Goal: Task Accomplishment & Management: Use online tool/utility

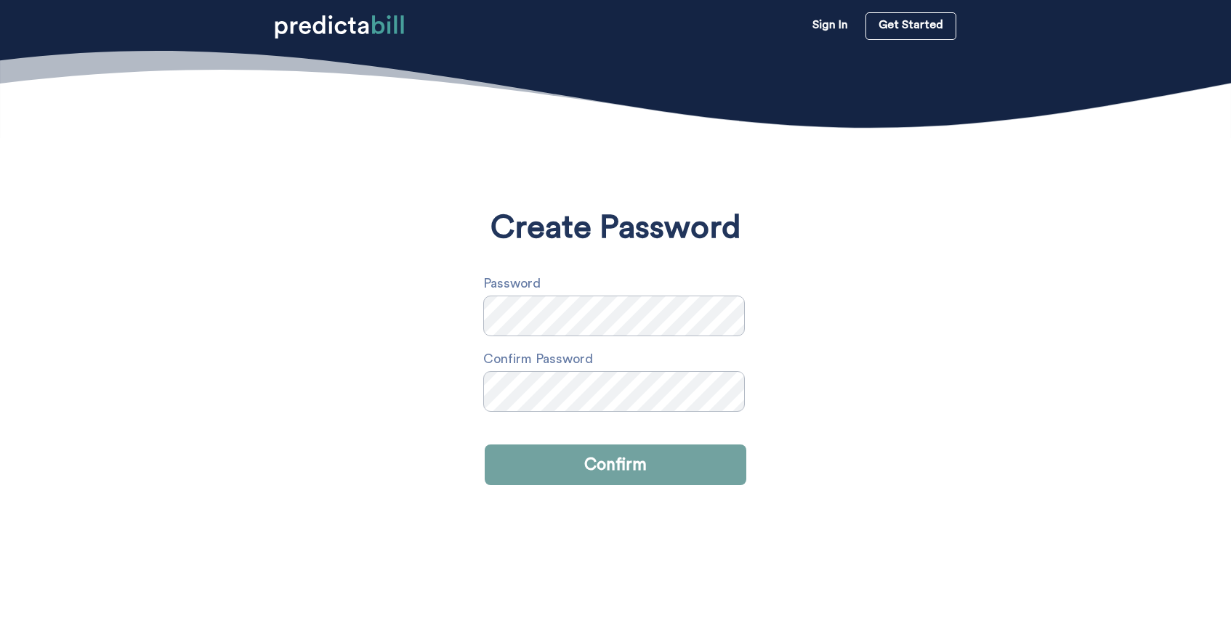
click at [622, 464] on button "Confirm" at bounding box center [616, 465] width 262 height 41
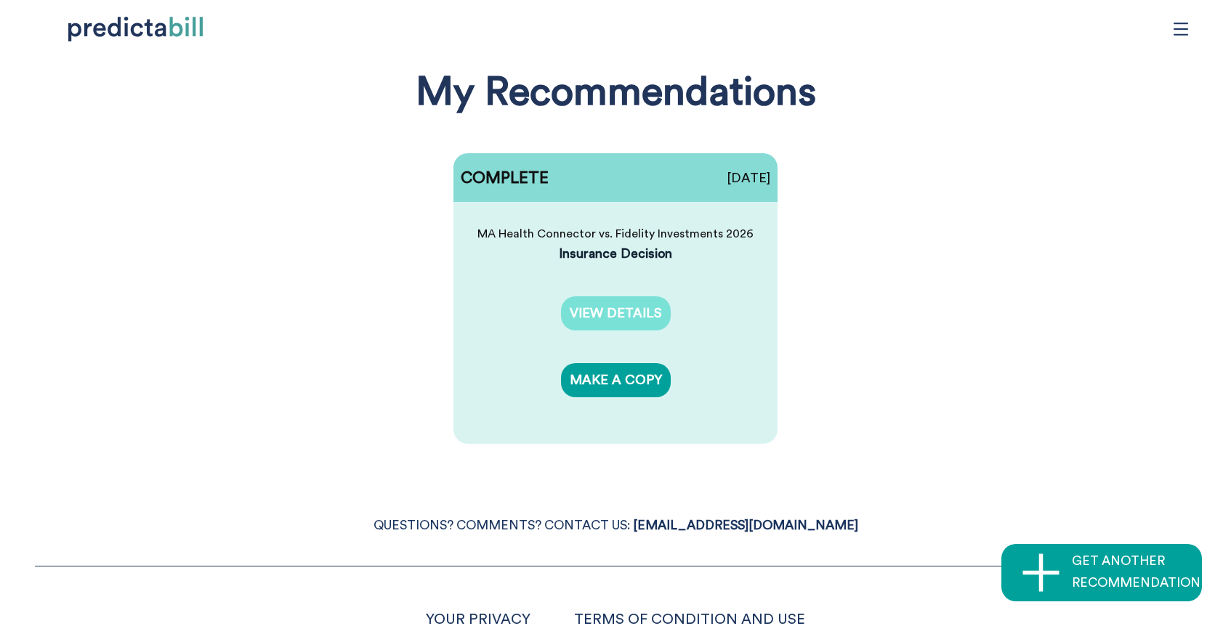
click at [611, 312] on link "VIEW DETAILS" at bounding box center [616, 313] width 110 height 34
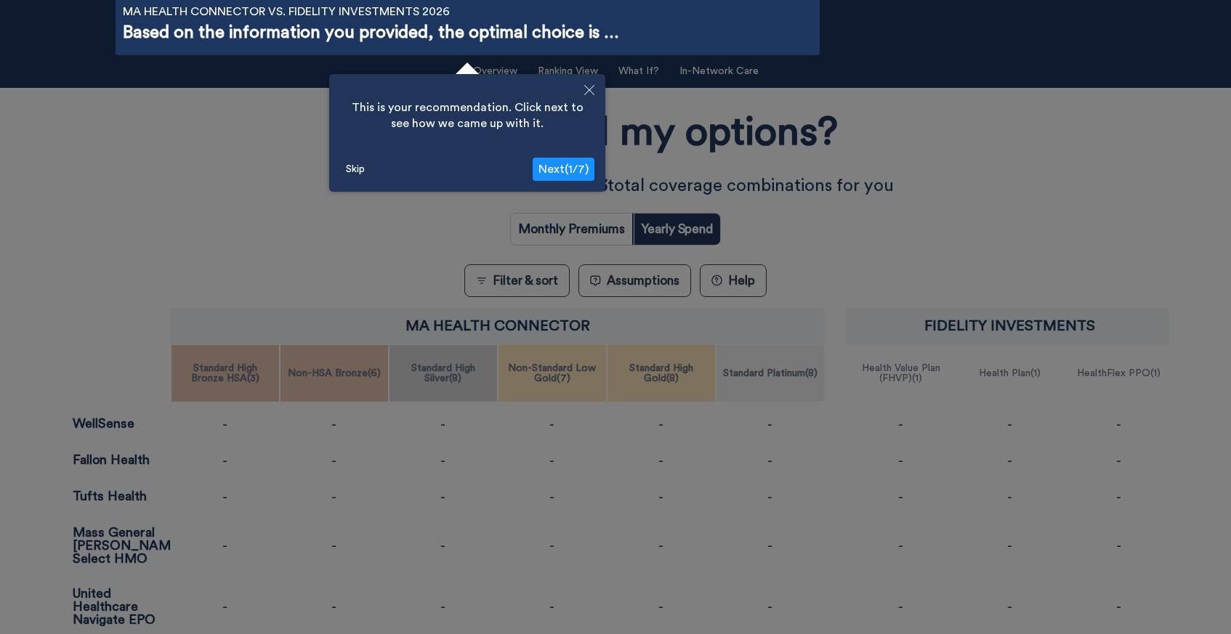
scroll to position [77, 0]
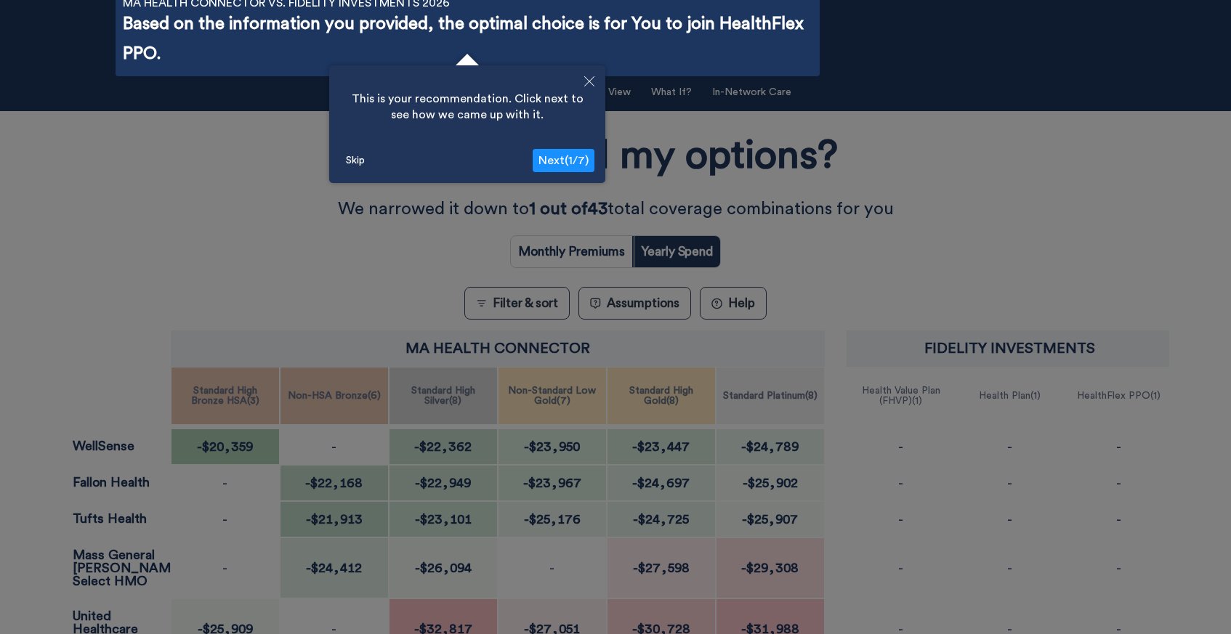
click at [588, 77] on icon "Close" at bounding box center [589, 81] width 10 height 10
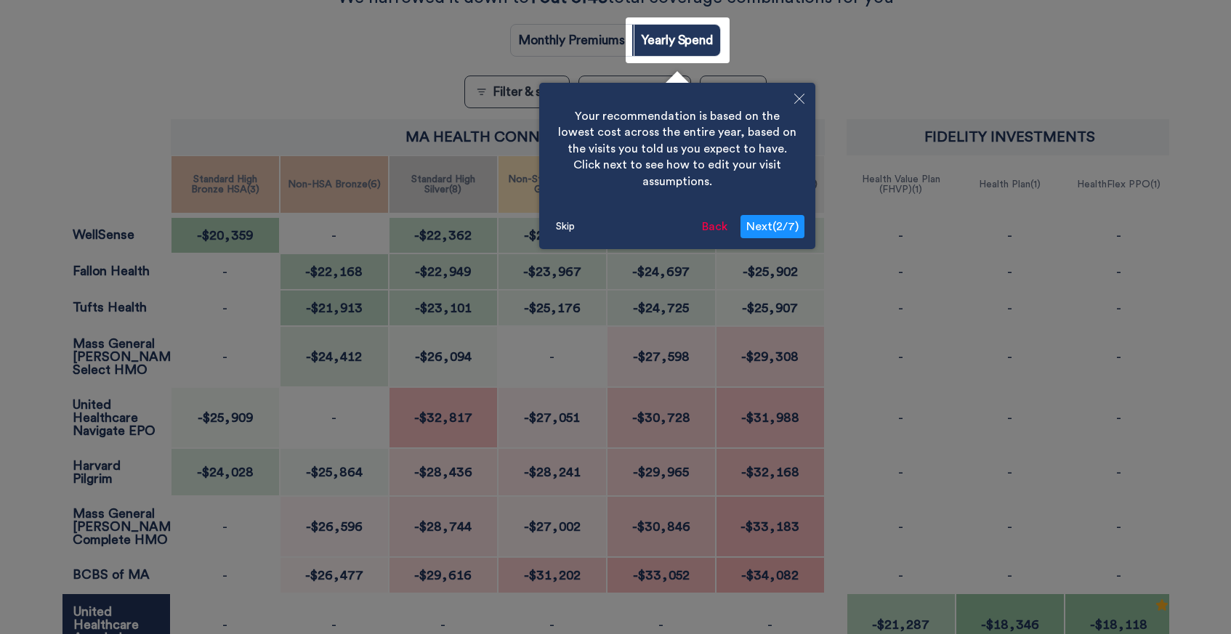
scroll to position [291, 0]
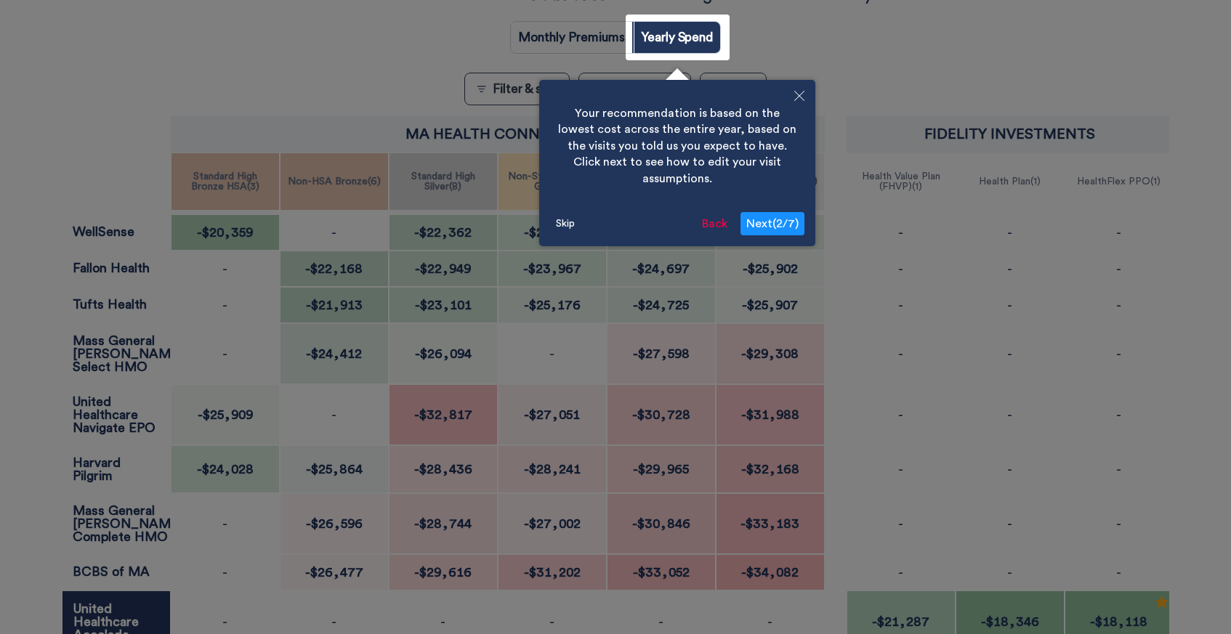
click at [798, 97] on icon "Close" at bounding box center [799, 96] width 10 height 10
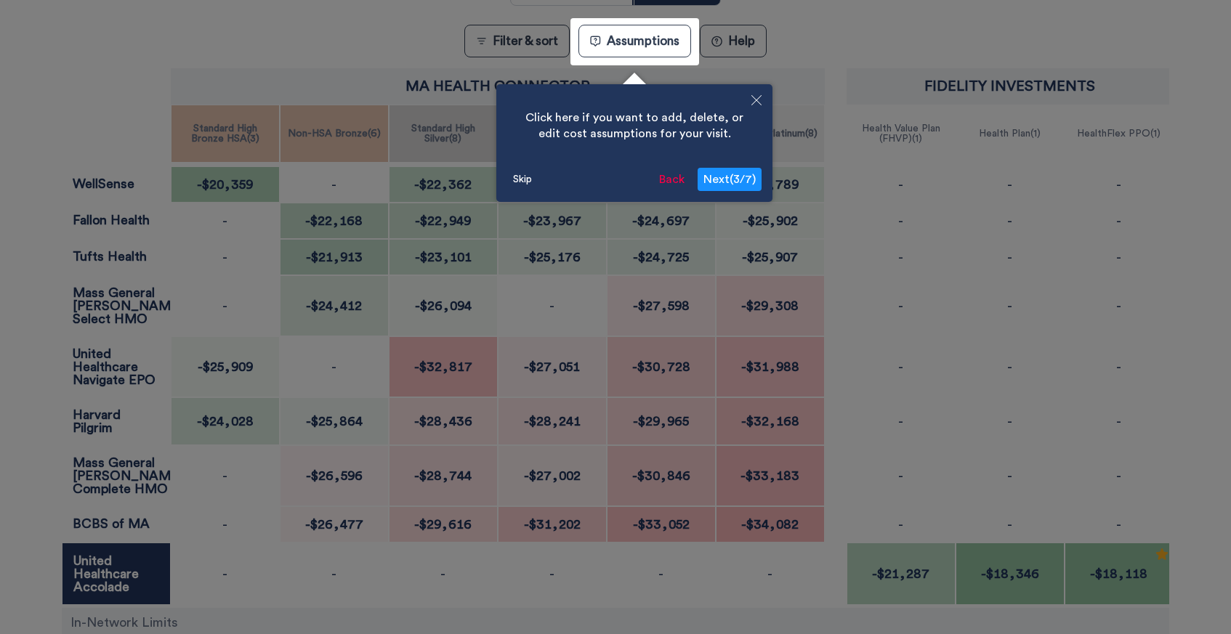
scroll to position [344, 0]
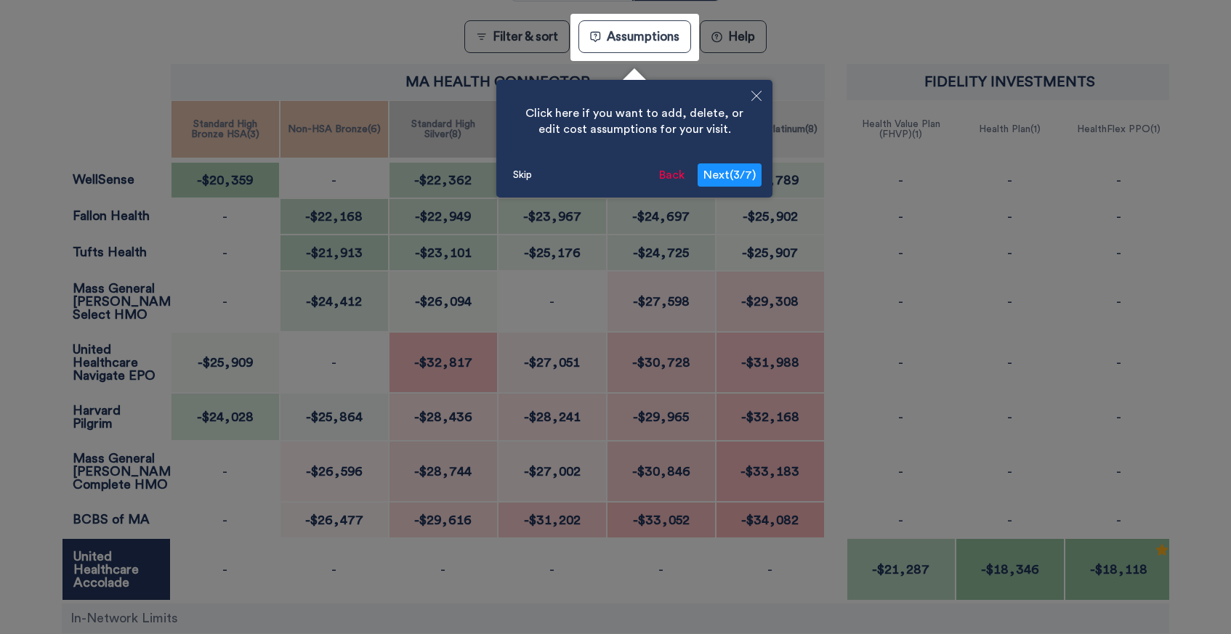
click at [758, 92] on icon "Close" at bounding box center [756, 96] width 10 height 10
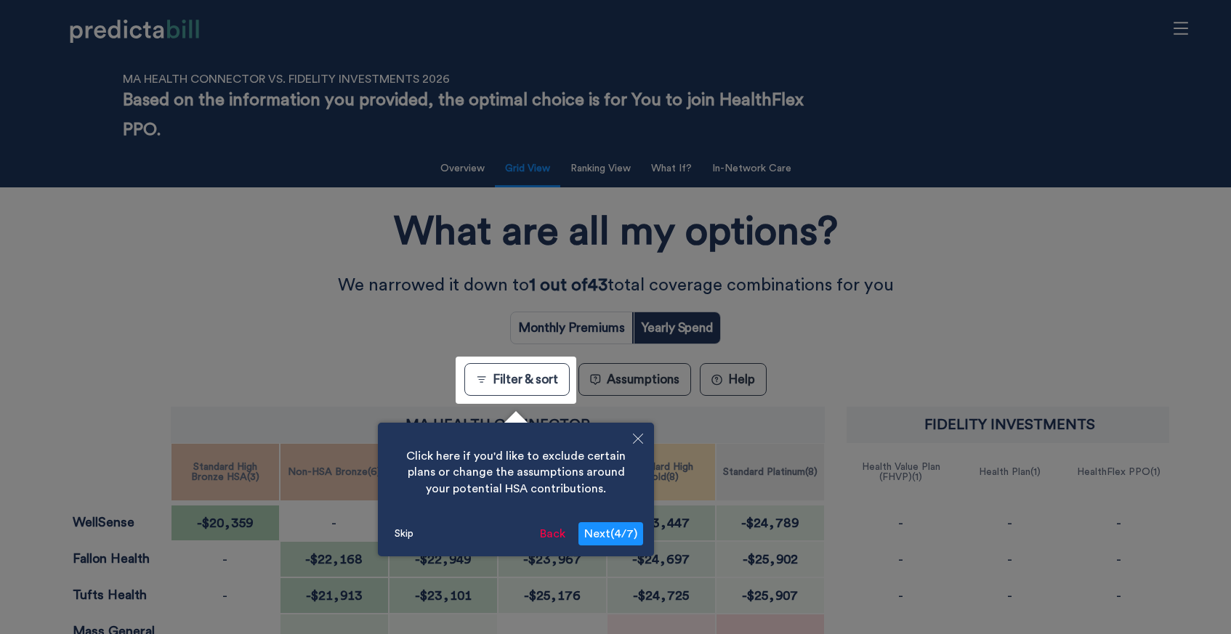
scroll to position [0, 0]
click at [637, 434] on icon "Close" at bounding box center [638, 439] width 10 height 10
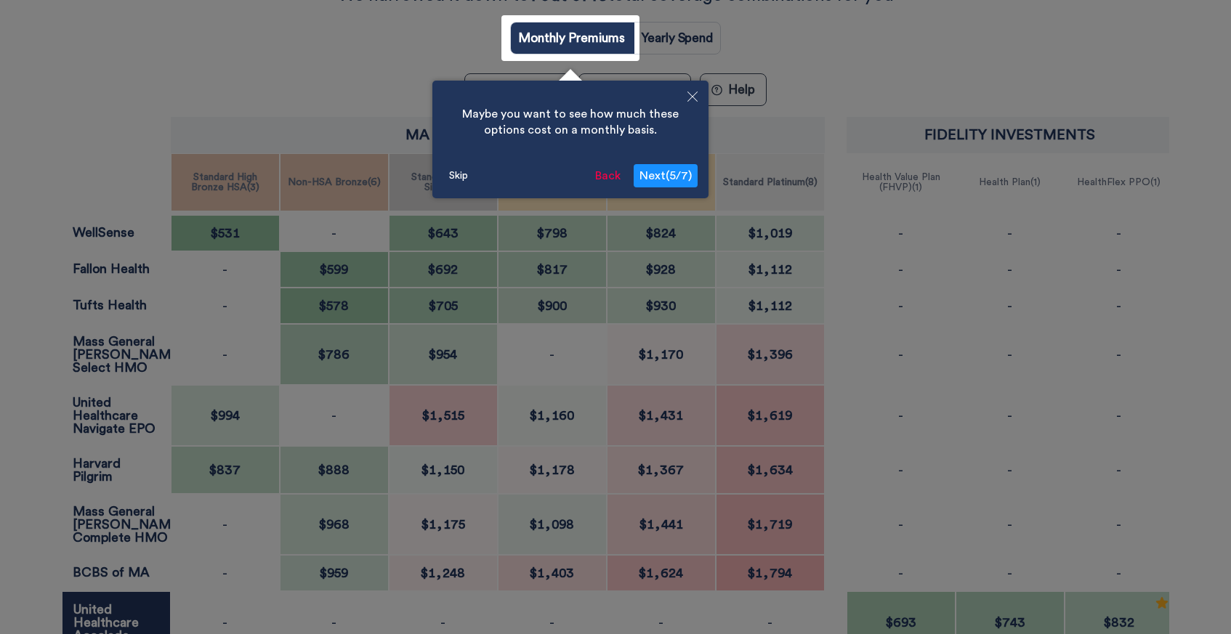
scroll to position [291, 0]
click at [459, 171] on button "Skip" at bounding box center [458, 175] width 31 height 22
radio input "false"
radio input "true"
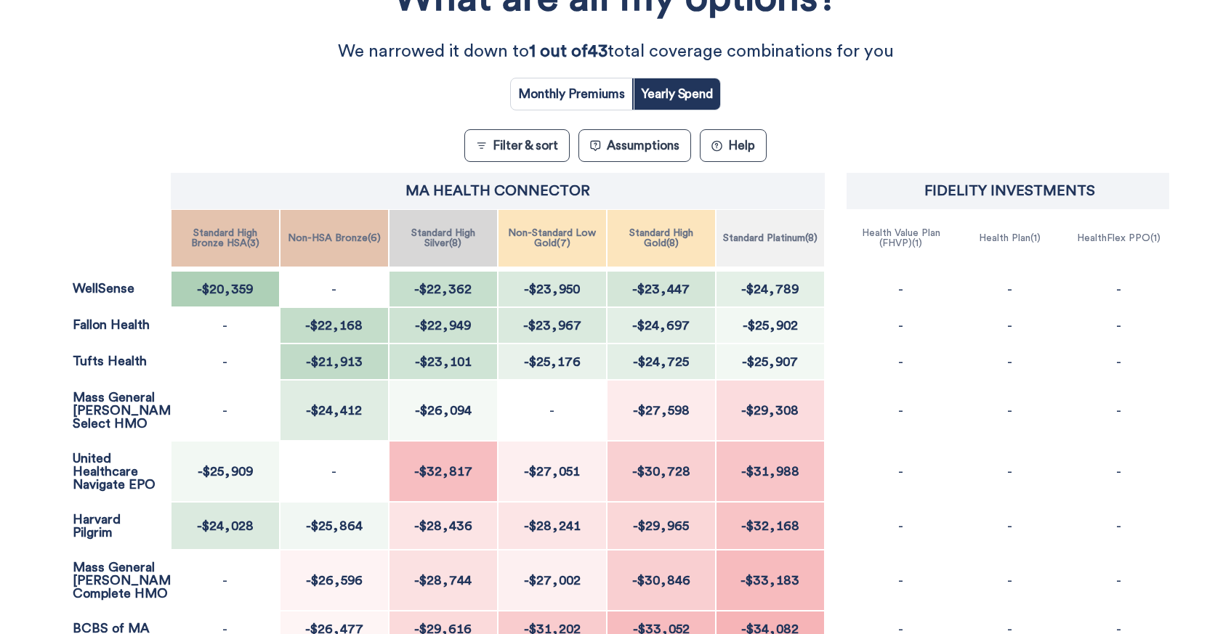
scroll to position [226, 0]
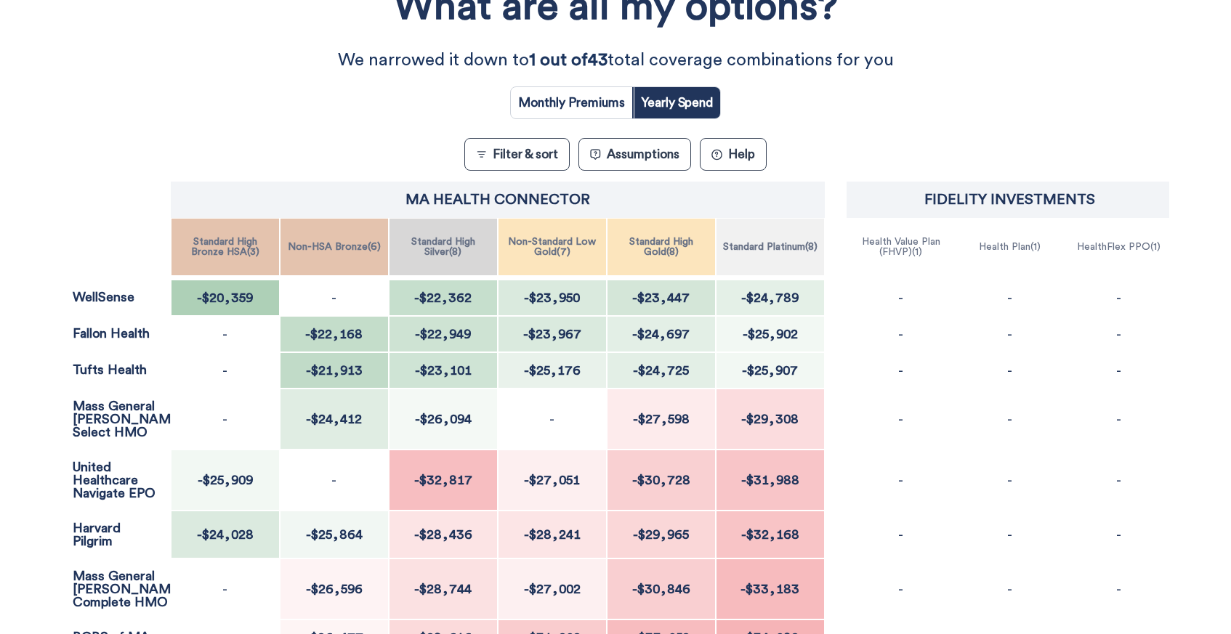
click at [652, 156] on button "Assumptions" at bounding box center [634, 154] width 113 height 33
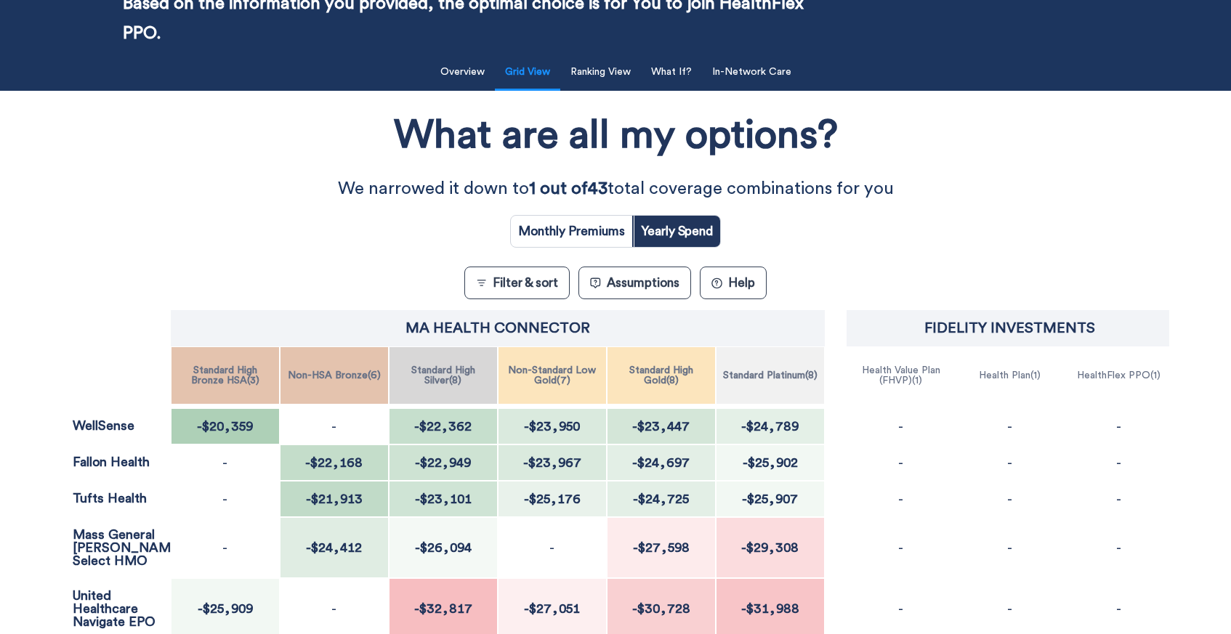
scroll to position [81, 0]
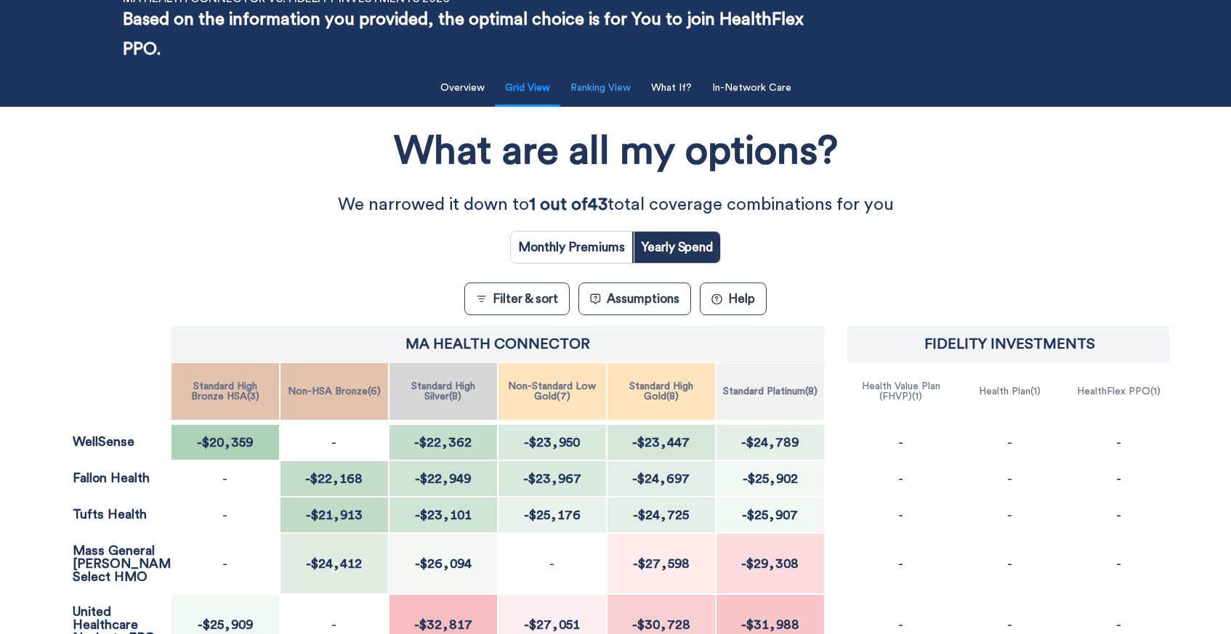
click at [610, 87] on button "Ranking View" at bounding box center [601, 88] width 78 height 30
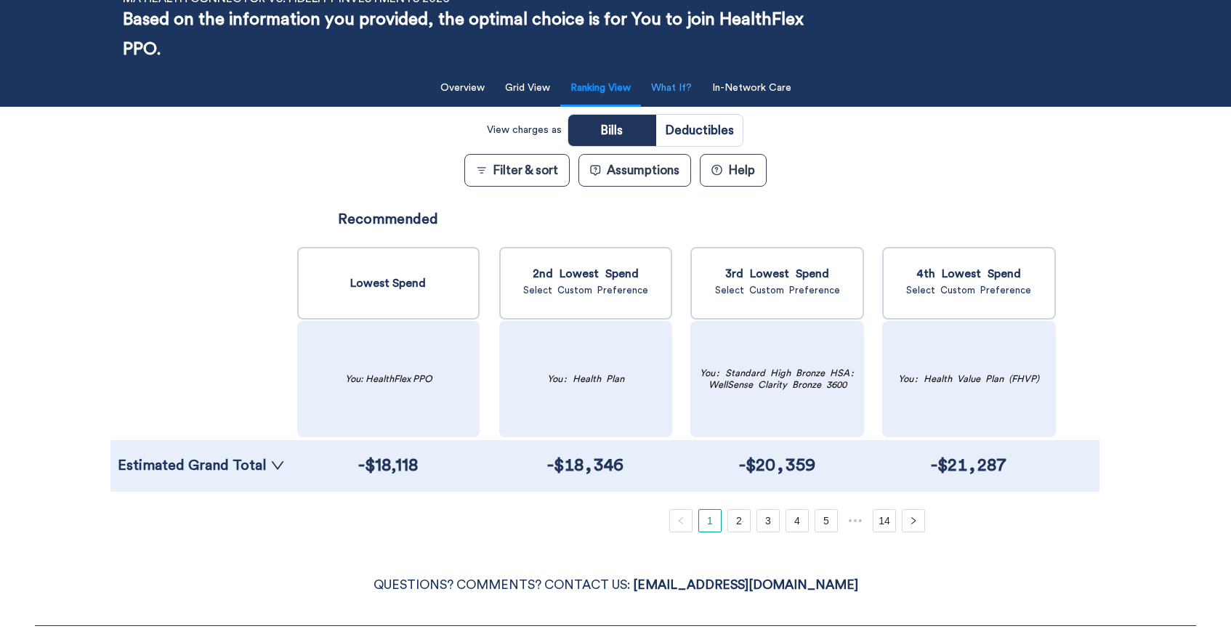
click at [686, 85] on button "What If?" at bounding box center [671, 88] width 58 height 30
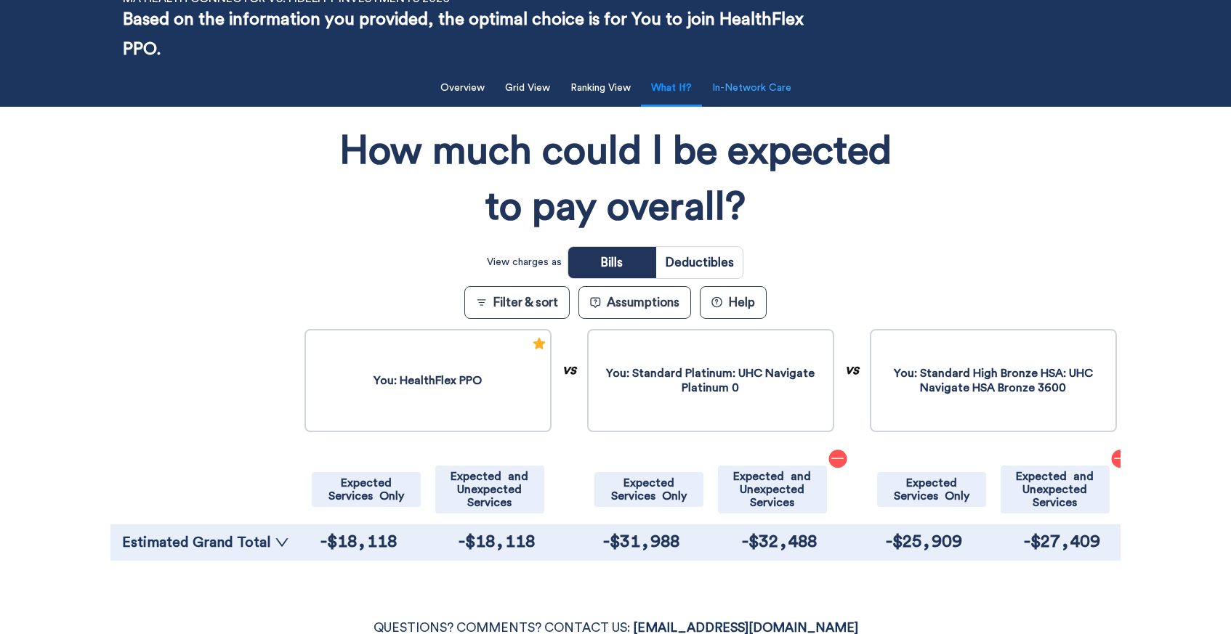
click at [733, 89] on button "In-Network Care" at bounding box center [751, 88] width 97 height 30
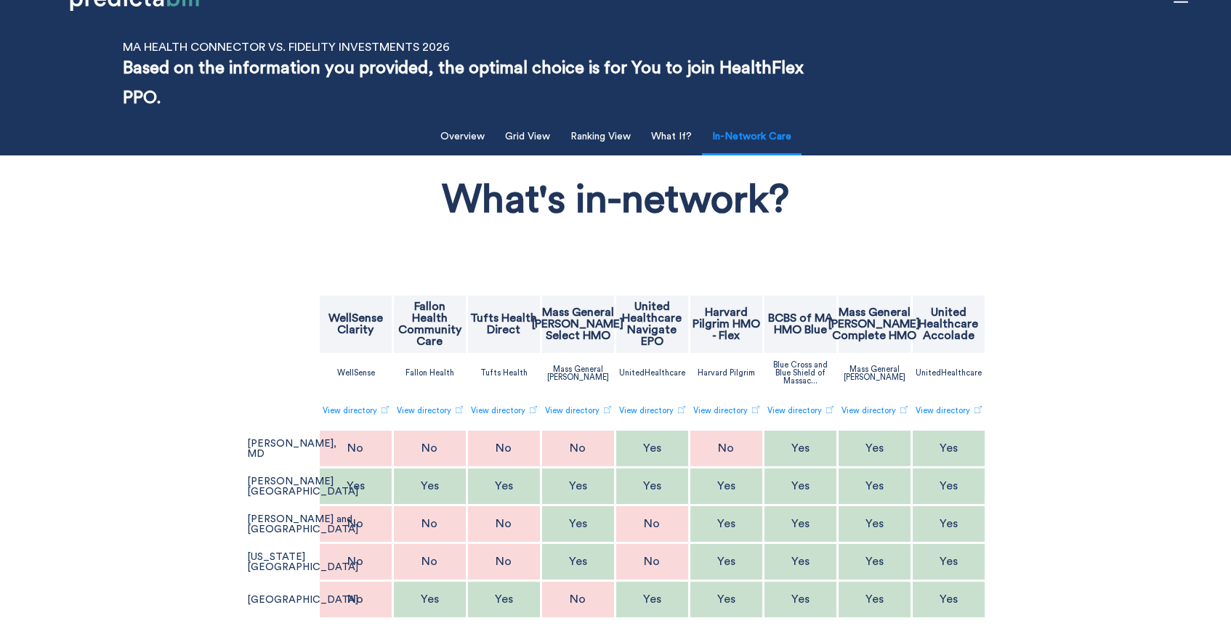
scroll to position [28, 0]
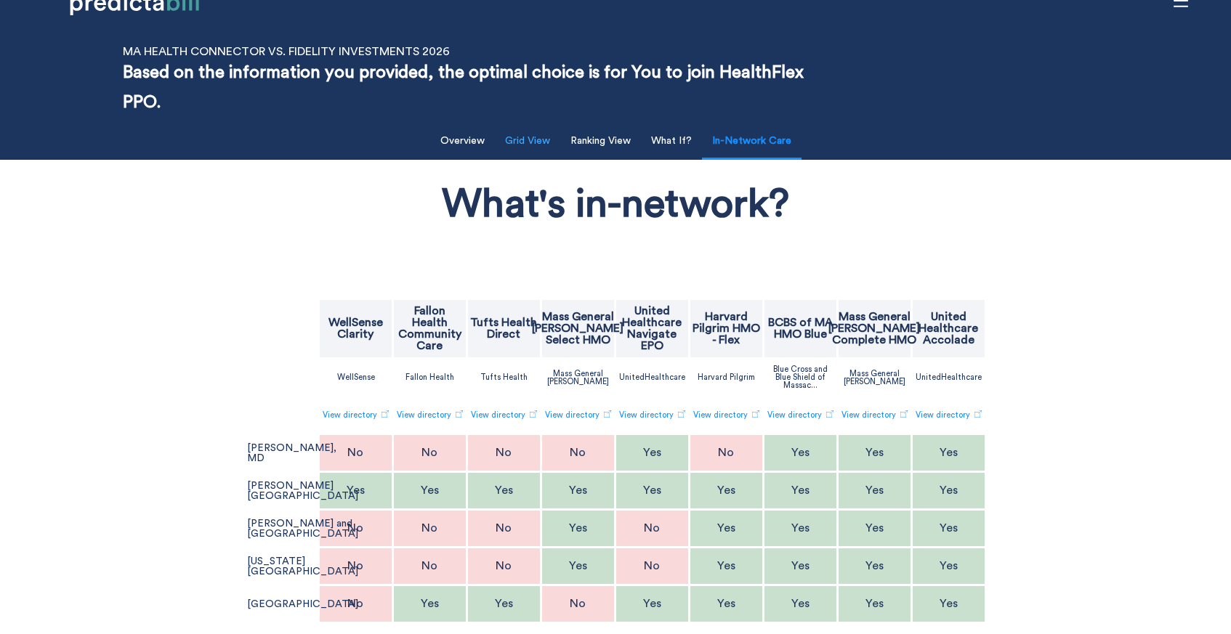
click at [525, 139] on button "Grid View" at bounding box center [527, 141] width 62 height 30
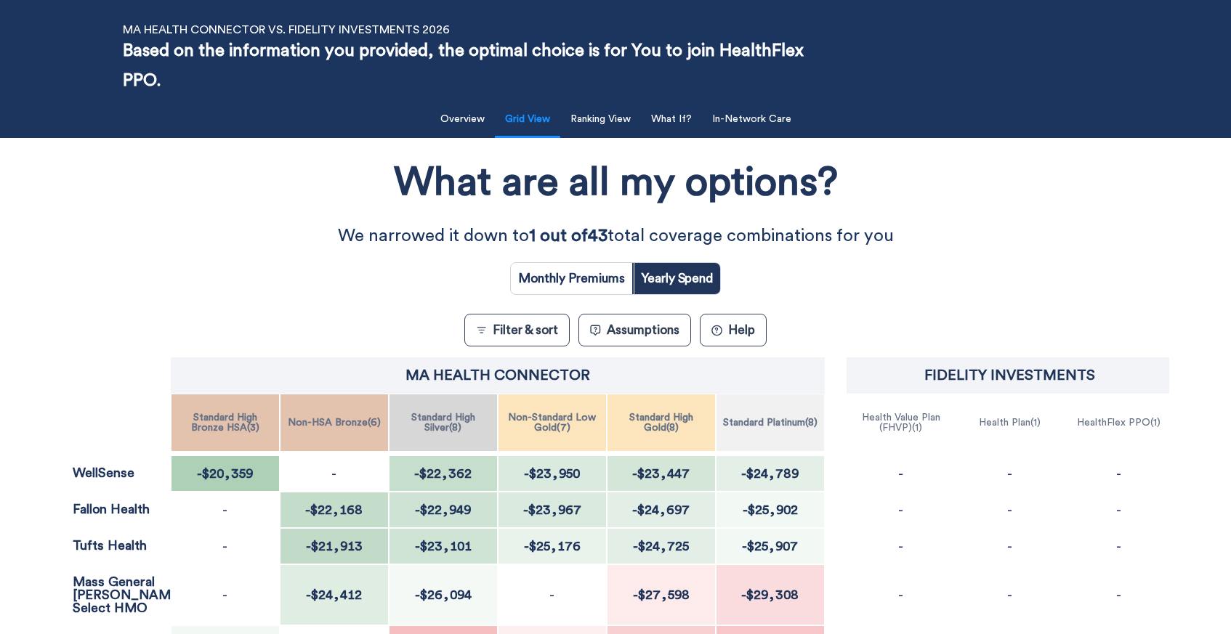
scroll to position [44, 0]
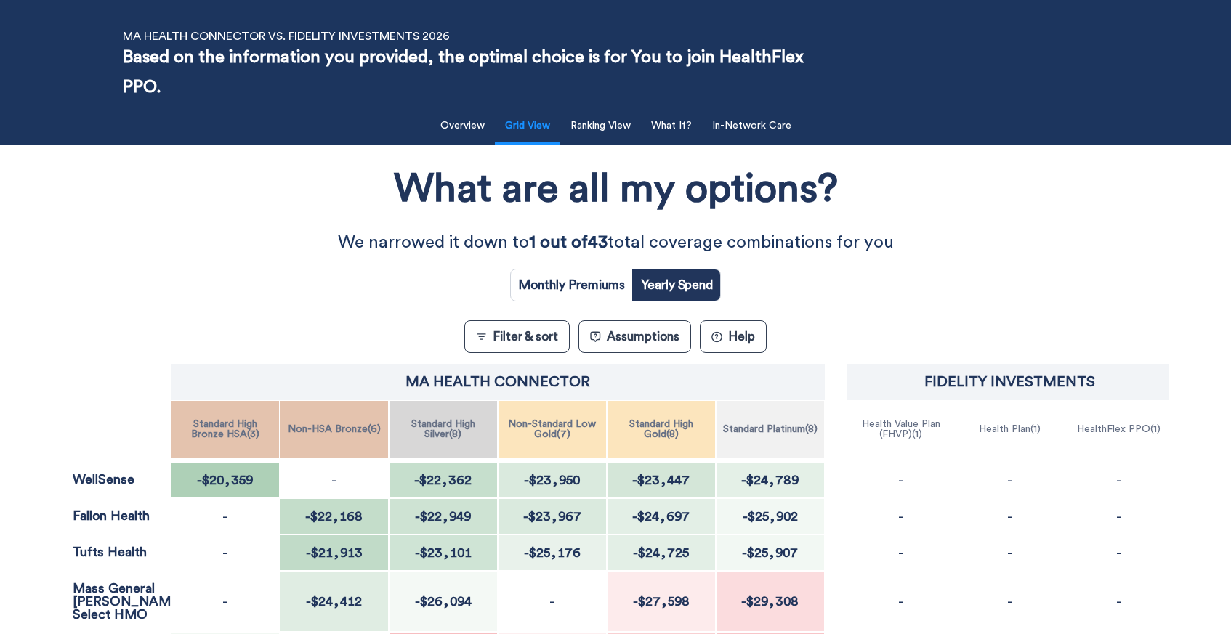
click at [554, 288] on input "radio" at bounding box center [571, 285] width 121 height 31
radio input "true"
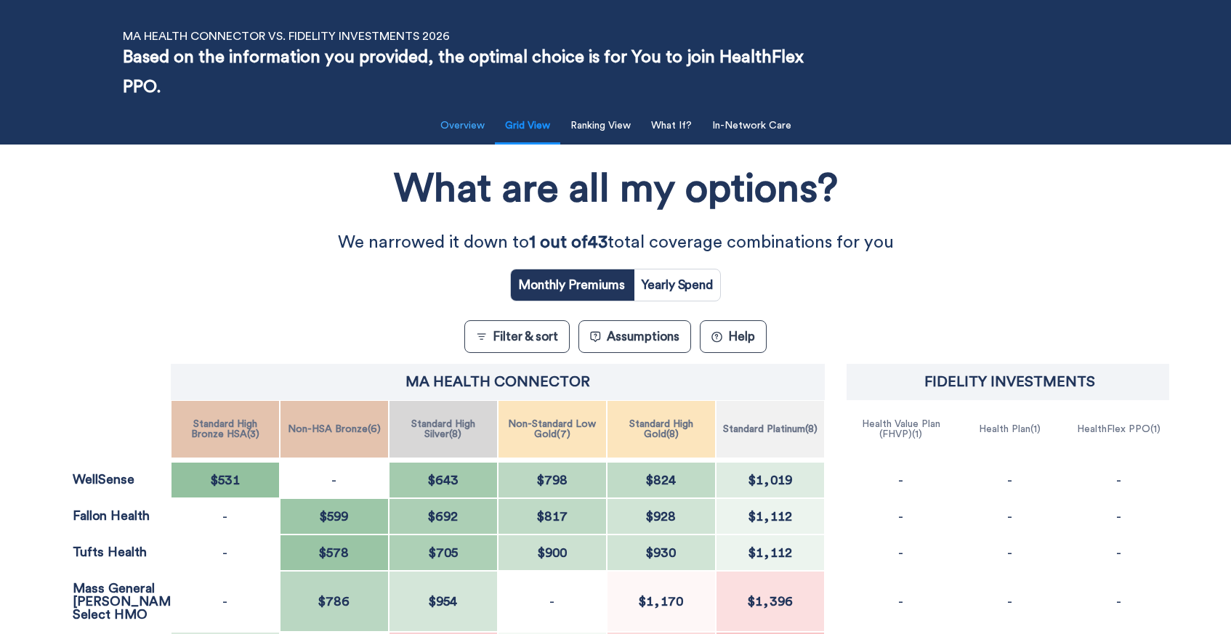
click at [456, 121] on button "Overview" at bounding box center [463, 126] width 62 height 30
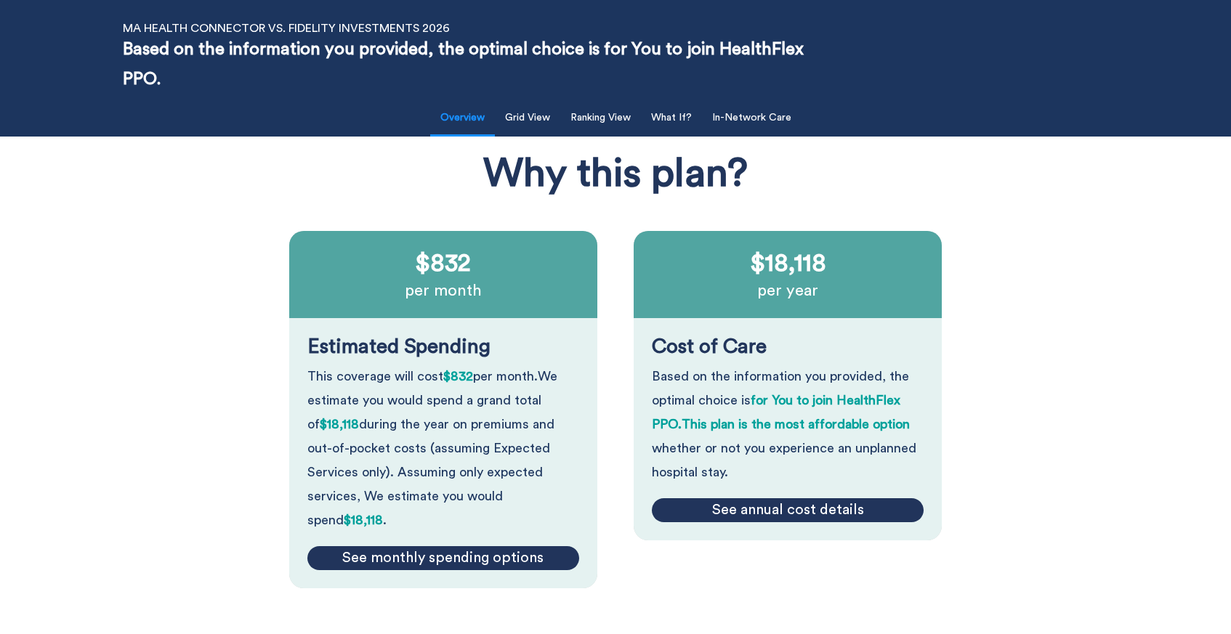
scroll to position [0, 0]
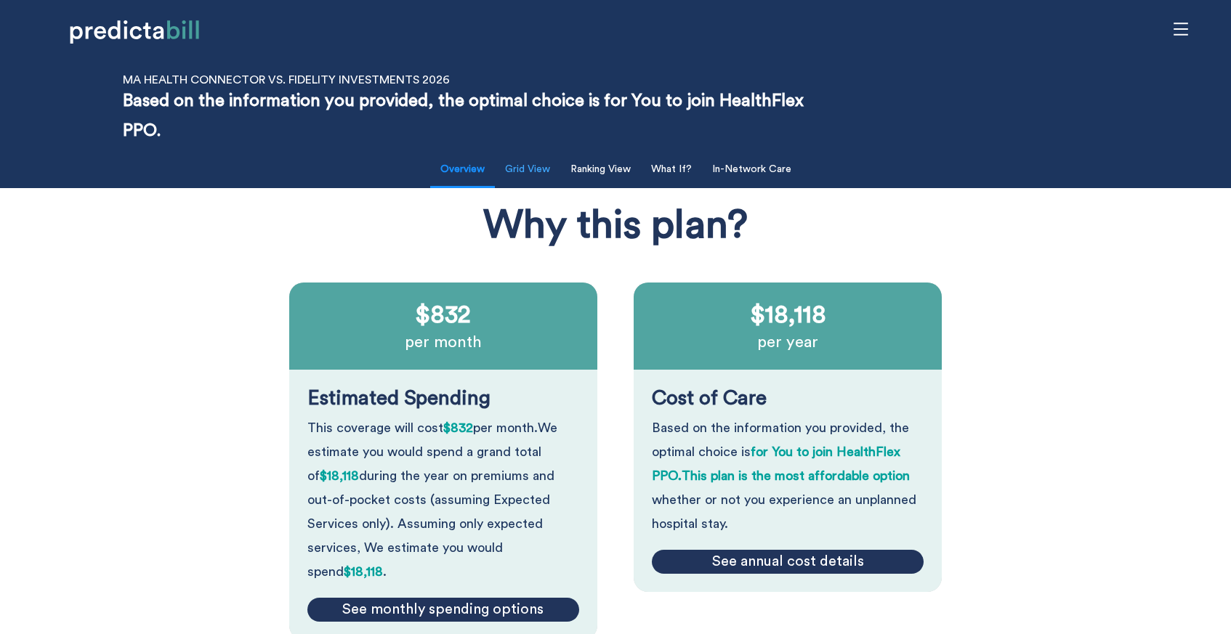
click at [525, 164] on button "Grid View" at bounding box center [527, 170] width 62 height 30
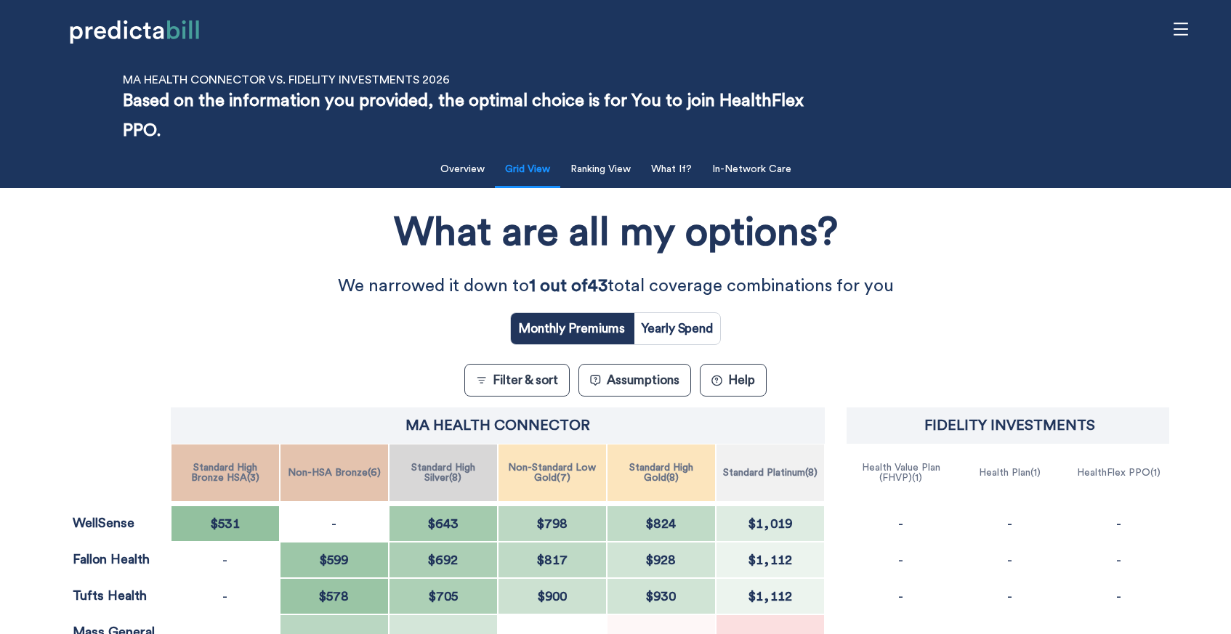
click at [639, 381] on button "Assumptions" at bounding box center [634, 380] width 113 height 33
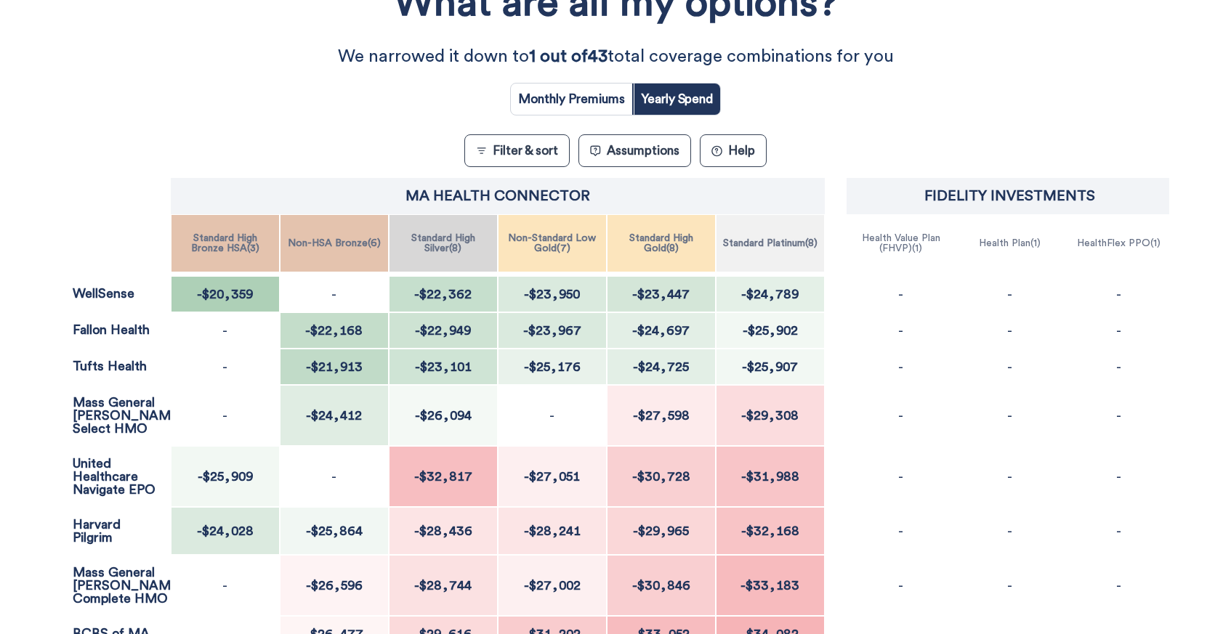
scroll to position [202, 0]
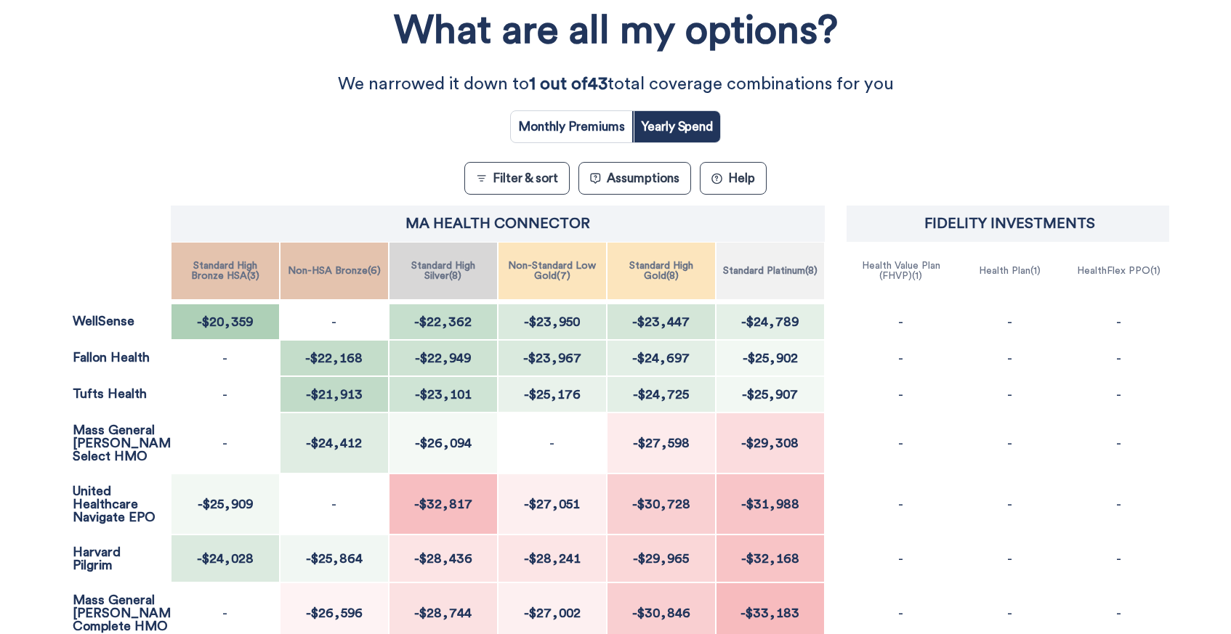
click at [643, 177] on button "Assumptions" at bounding box center [634, 178] width 113 height 33
